Goal: Find specific page/section: Find specific page/section

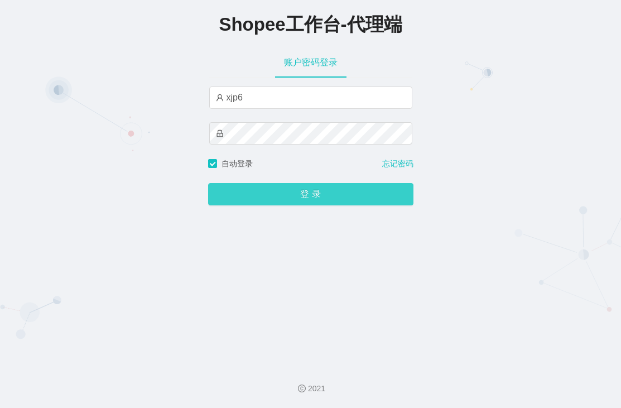
type input "xjp6"
click at [341, 204] on button "登 录" at bounding box center [310, 194] width 205 height 22
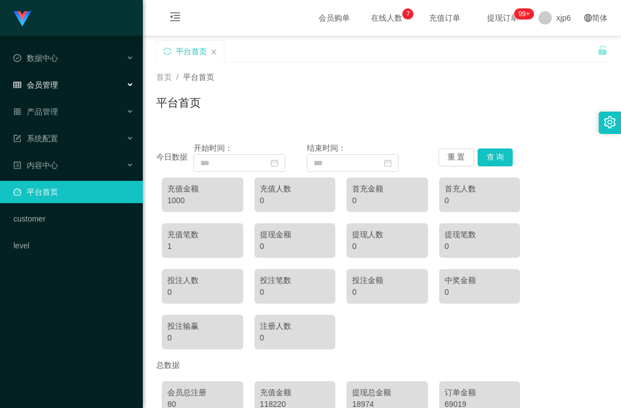
click at [50, 88] on span "会员管理" at bounding box center [35, 84] width 45 height 9
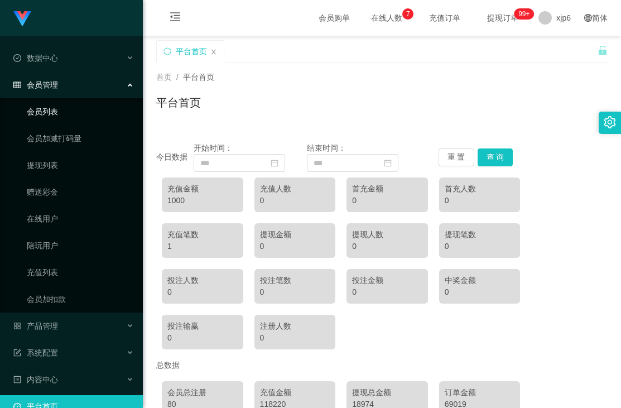
click at [65, 111] on link "会员列表" at bounding box center [80, 111] width 107 height 22
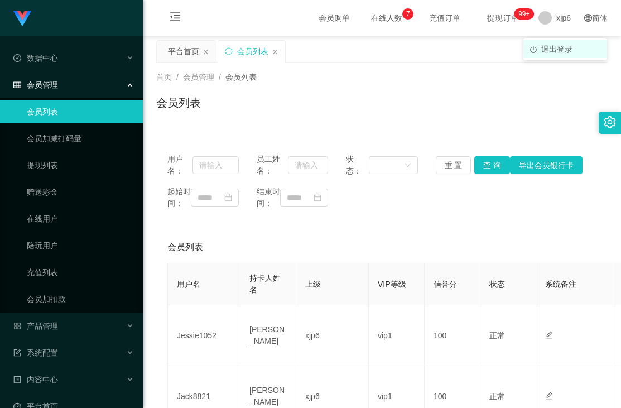
click at [555, 49] on span "退出登录" at bounding box center [556, 49] width 31 height 9
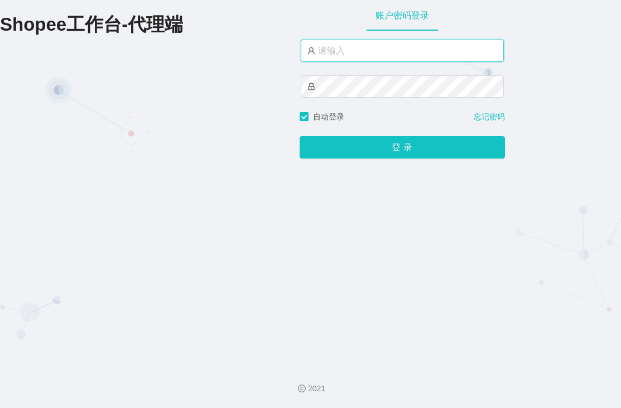
click at [377, 52] on input "text" at bounding box center [402, 51] width 203 height 22
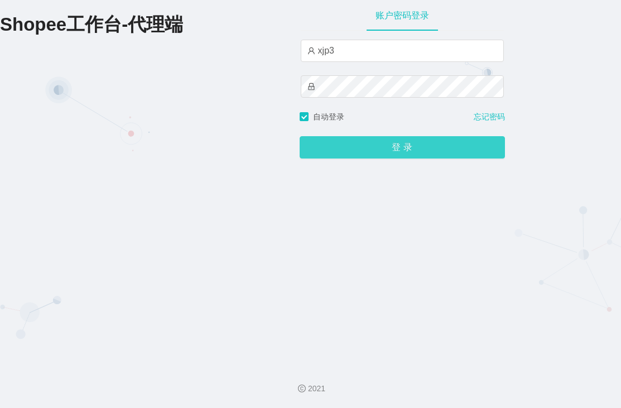
type input "xjp3"
click at [417, 144] on button "登 录" at bounding box center [402, 147] width 205 height 22
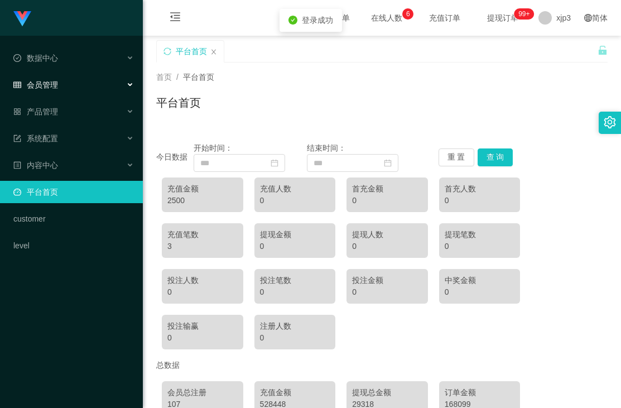
click at [61, 88] on div "会员管理" at bounding box center [71, 85] width 143 height 22
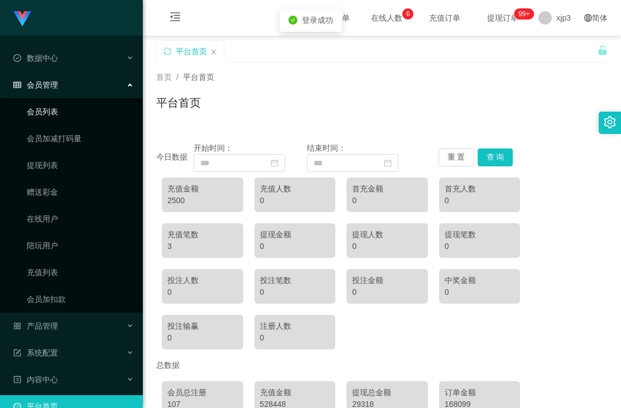
click at [56, 106] on link "会员列表" at bounding box center [80, 111] width 107 height 22
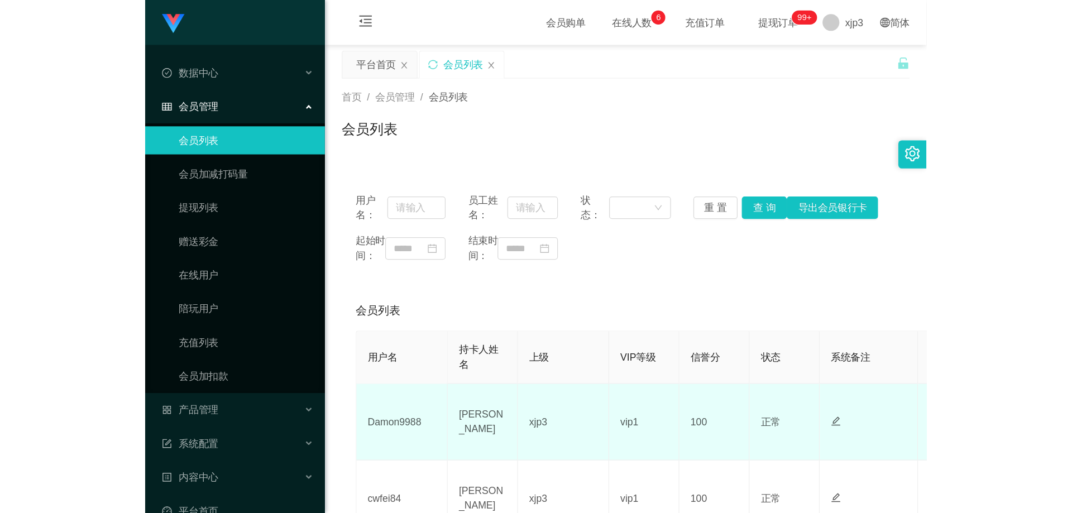
scroll to position [112, 0]
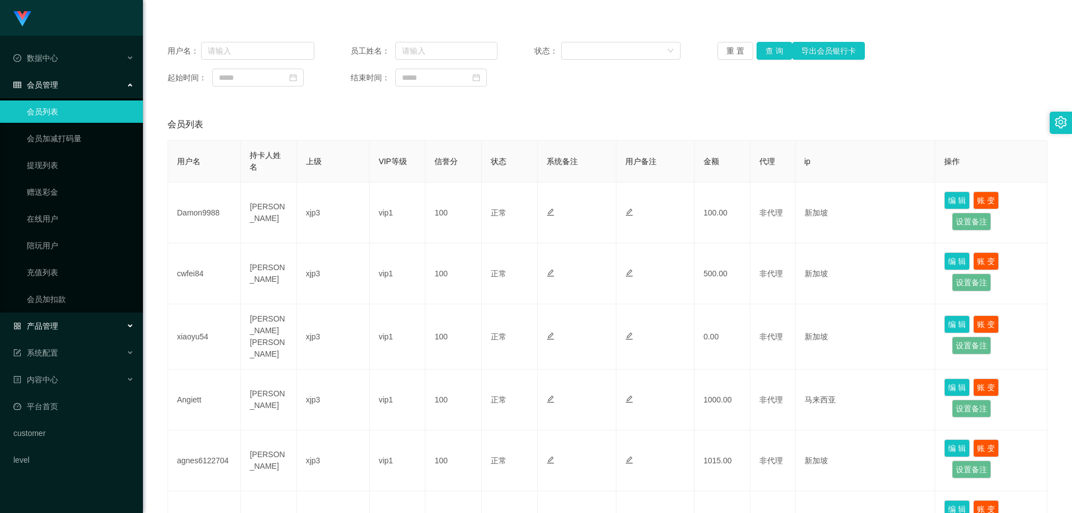
click at [79, 329] on div "产品管理" at bounding box center [71, 326] width 143 height 22
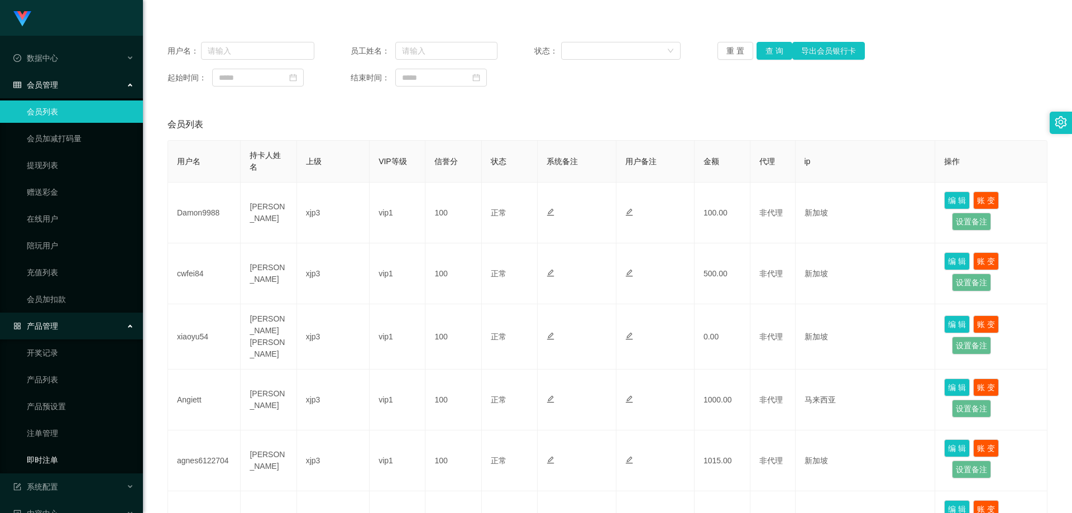
click at [58, 407] on link "即时注单" at bounding box center [80, 460] width 107 height 22
